Goal: Use online tool/utility: Utilize a website feature to perform a specific function

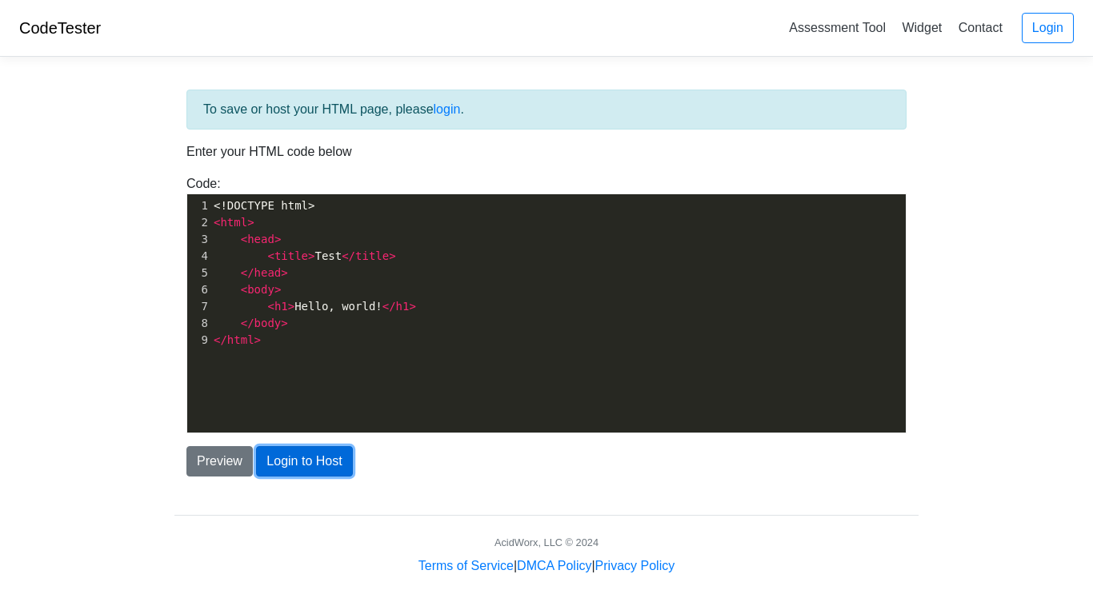
click at [293, 460] on button "Login to Host" at bounding box center [304, 461] width 96 height 30
click at [321, 394] on div "xxxxxxxxxx 1 <!DOCTYPE html> 2 < html > 3 < head > 4 < title > Test </ title > …" at bounding box center [558, 325] width 742 height 262
click at [434, 466] on div "Preview Login to Host" at bounding box center [546, 461] width 744 height 30
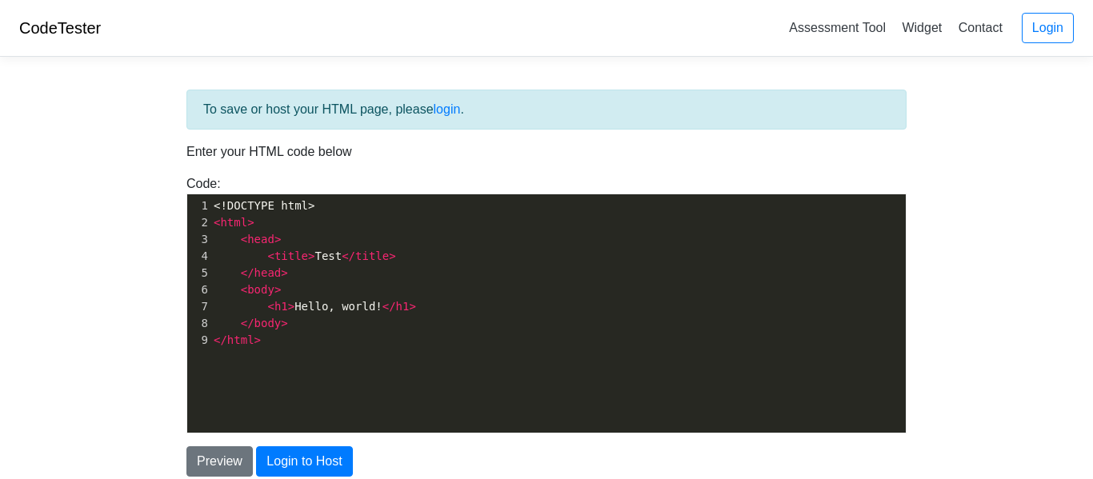
scroll to position [135, 0]
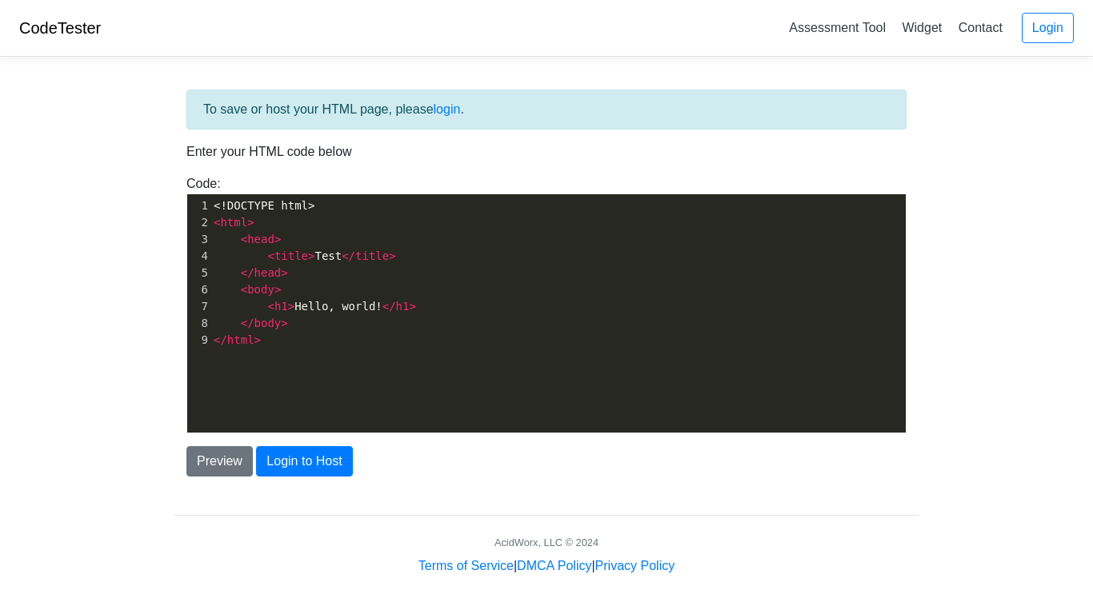
click at [258, 343] on pre "</ html >" at bounding box center [557, 340] width 695 height 17
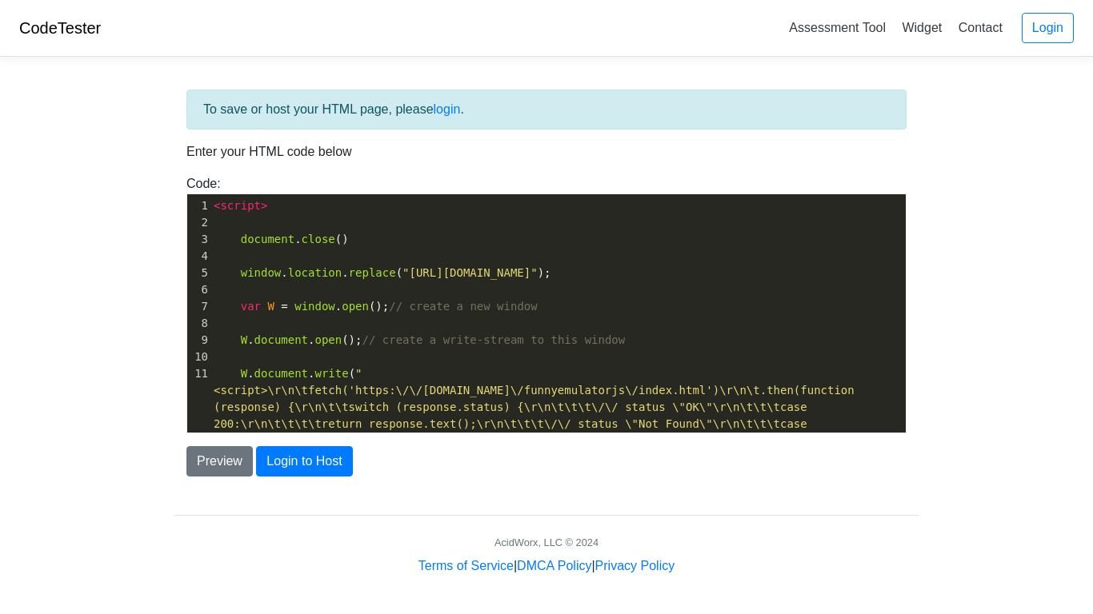
scroll to position [188, 0]
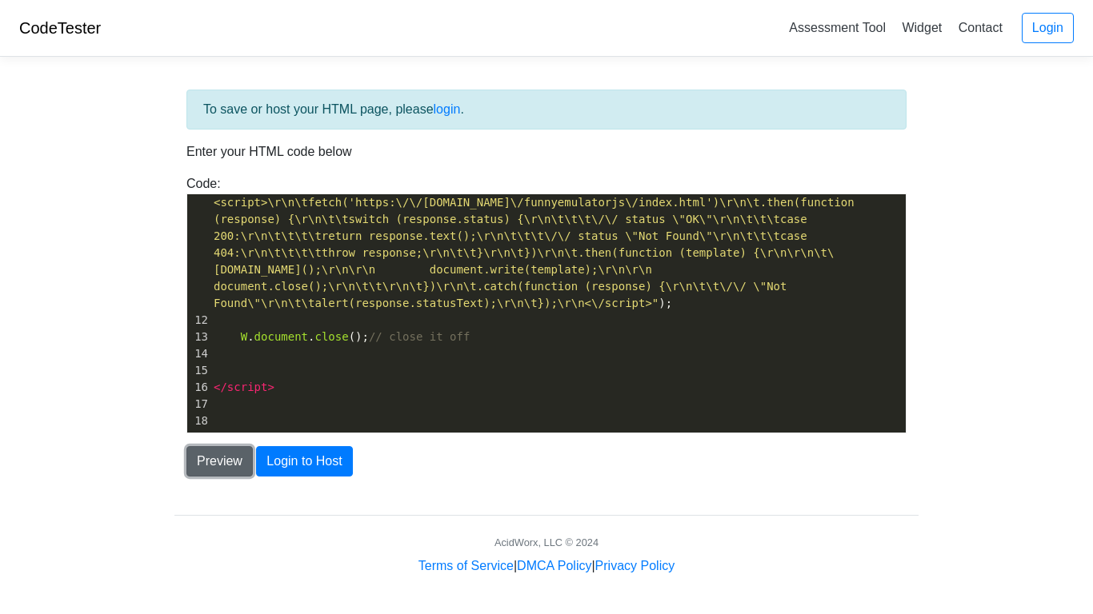
click at [220, 462] on button "Preview" at bounding box center [219, 461] width 66 height 30
